Goal: Check status: Check status

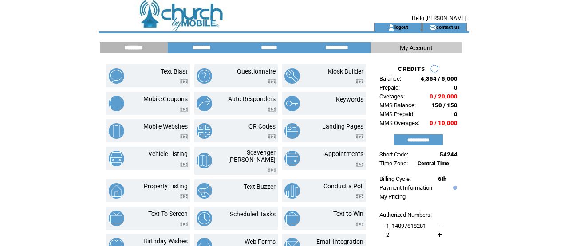
scroll to position [102, 0]
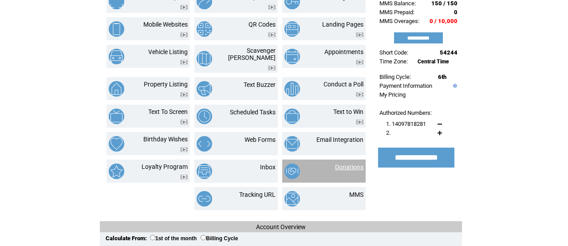
click at [343, 164] on link "Donations" at bounding box center [349, 167] width 28 height 7
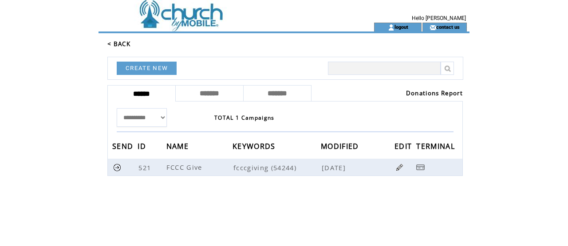
click at [423, 93] on link "Donations Report" at bounding box center [434, 93] width 57 height 8
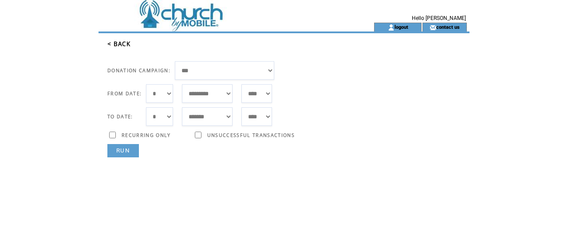
select select "*"
select select "***"
select select "*"
click at [137, 151] on link "RUN" at bounding box center [122, 150] width 31 height 13
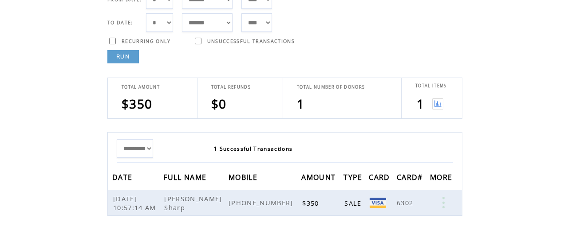
scroll to position [106, 0]
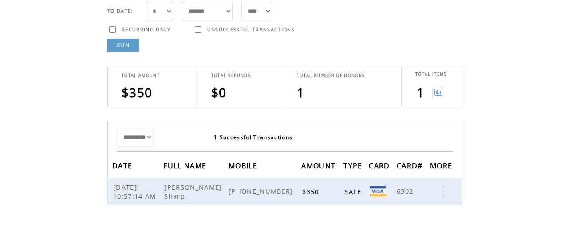
click at [438, 90] on img at bounding box center [437, 92] width 11 height 11
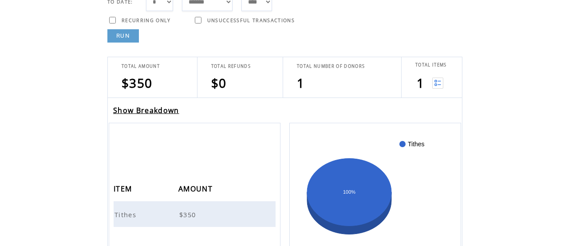
scroll to position [129, 0]
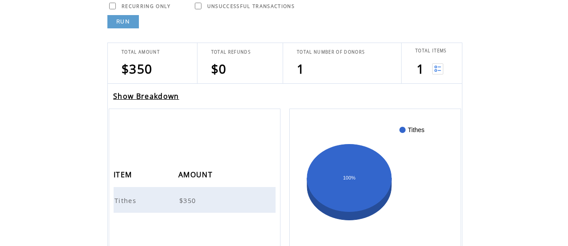
click at [169, 95] on link "Show Breakdown" at bounding box center [146, 96] width 66 height 10
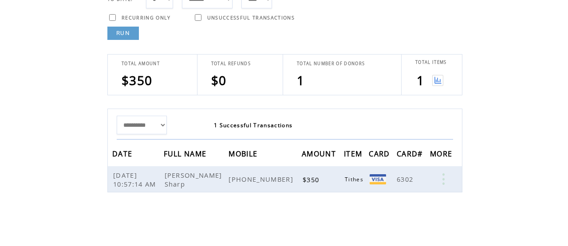
scroll to position [117, 0]
